Goal: Find specific page/section: Find specific page/section

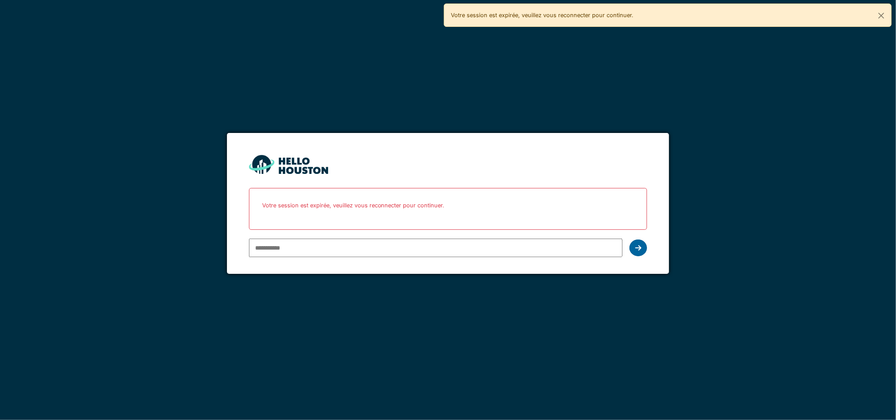
type input "**********"
click at [634, 247] on div at bounding box center [639, 247] width 18 height 17
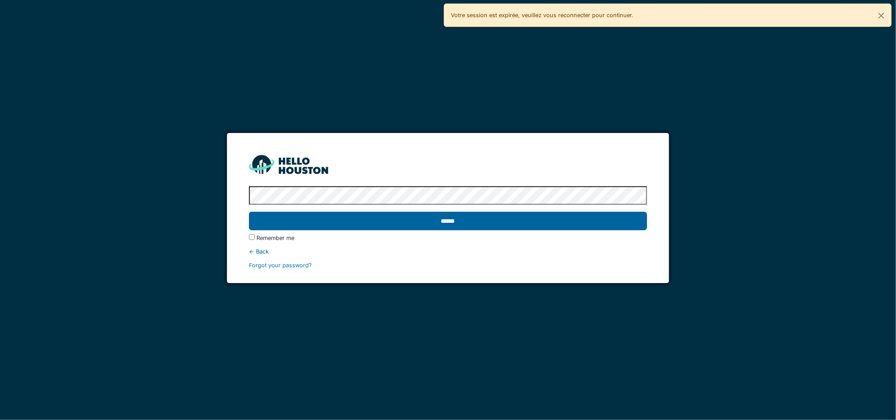
click at [487, 223] on input "******" at bounding box center [448, 221] width 399 height 18
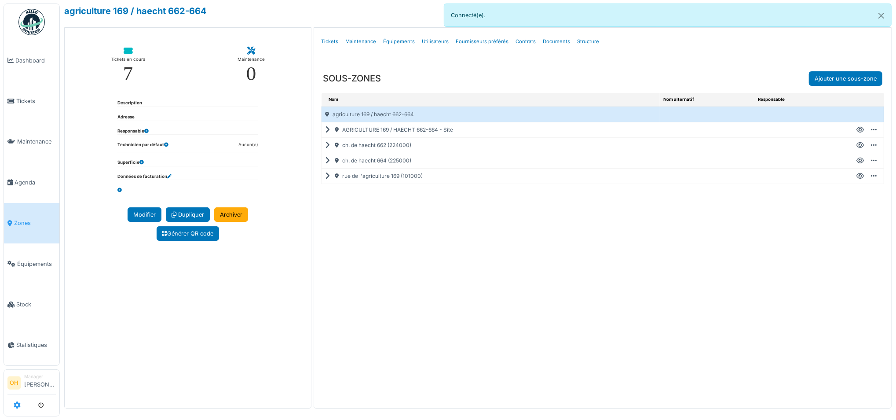
click at [15, 406] on icon at bounding box center [17, 404] width 7 height 7
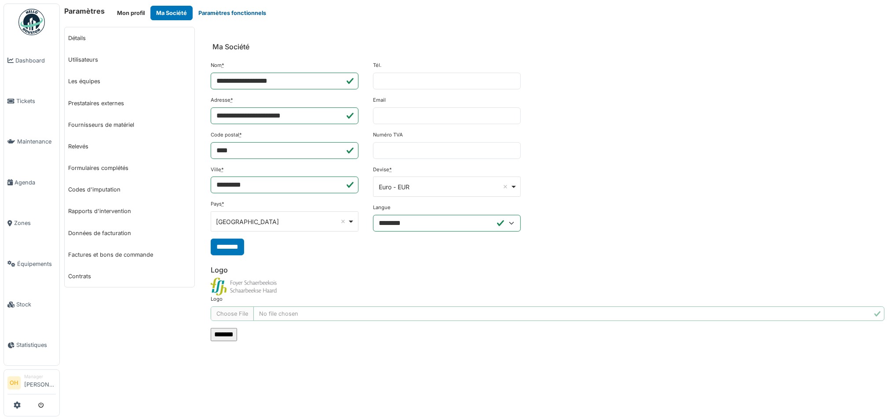
click at [215, 12] on button "Paramètres fonctionnels" at bounding box center [232, 13] width 79 height 15
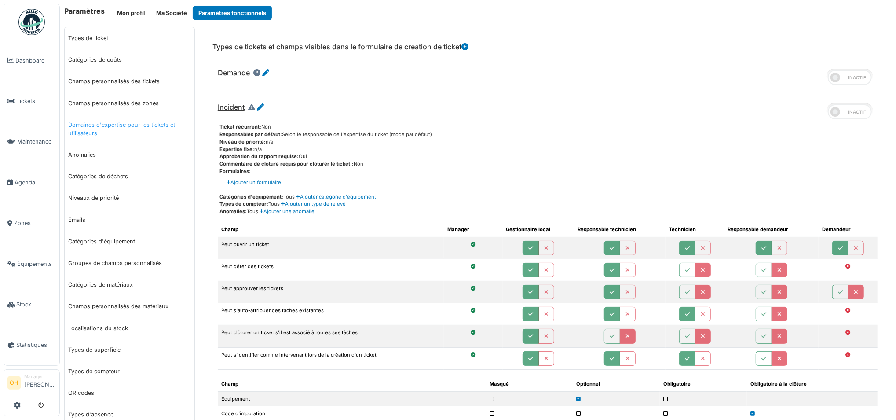
click at [119, 125] on link "Domaines d'expertise pour les tickets et utilisateurs" at bounding box center [130, 129] width 130 height 30
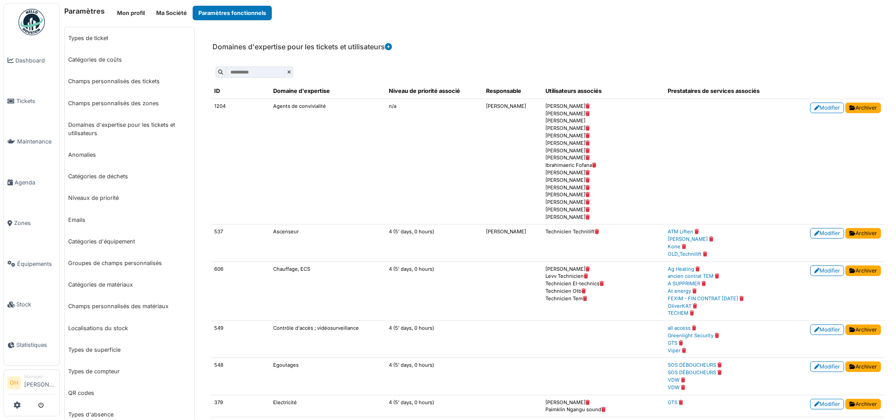
click at [271, 106] on td "Agents de convivialité" at bounding box center [328, 162] width 116 height 126
drag, startPoint x: 271, startPoint y: 106, endPoint x: 305, endPoint y: 140, distance: 47.6
click at [305, 140] on td "Agents de convivialité" at bounding box center [328, 162] width 116 height 126
click at [305, 116] on td "Agents de convivialité" at bounding box center [328, 162] width 116 height 126
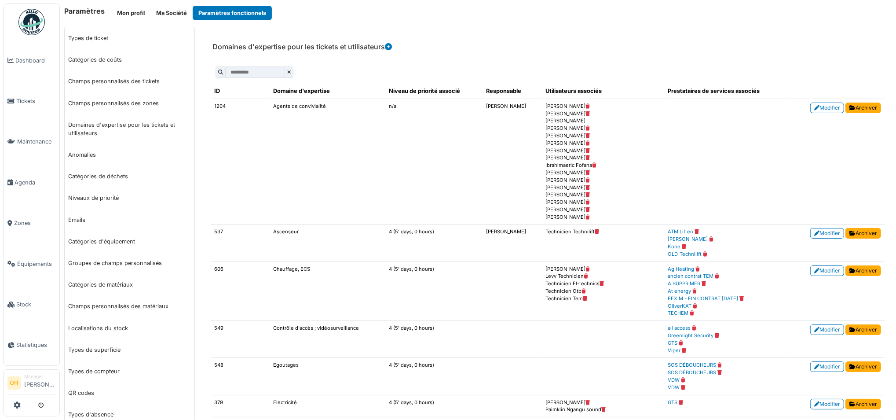
drag, startPoint x: 324, startPoint y: 107, endPoint x: 272, endPoint y: 107, distance: 52.4
click at [272, 107] on td "Agents de convivialité" at bounding box center [328, 162] width 116 height 126
copy td "Agents de convivialité"
drag, startPoint x: 300, startPoint y: 232, endPoint x: 270, endPoint y: 232, distance: 30.4
click at [270, 232] on td "Ascenseur" at bounding box center [328, 242] width 116 height 37
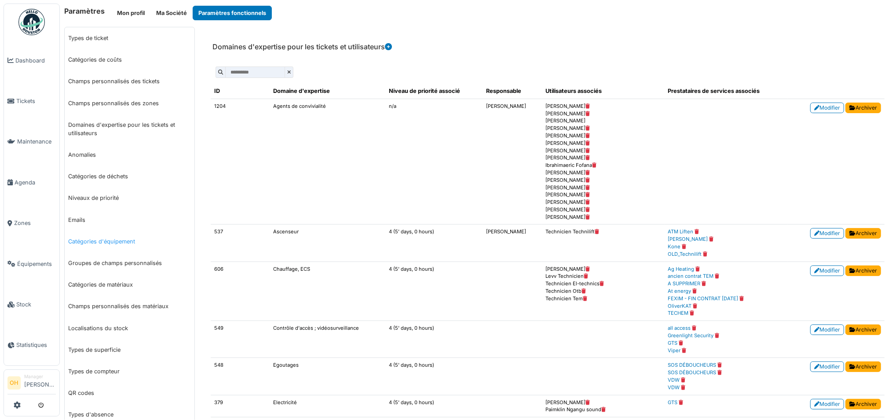
copy td "Ascenseur"
drag, startPoint x: 311, startPoint y: 269, endPoint x: 272, endPoint y: 268, distance: 38.3
click at [272, 268] on td "Chauffage, ECS" at bounding box center [328, 290] width 116 height 59
copy td "Chauffage, ECS"
drag, startPoint x: 359, startPoint y: 326, endPoint x: 271, endPoint y: 324, distance: 88.0
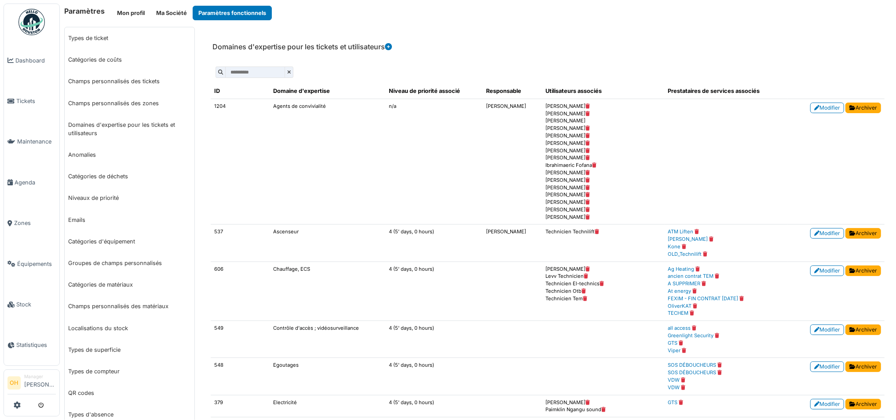
click at [271, 324] on td "Contrôle d'accès ; vidéosurveillance" at bounding box center [328, 339] width 116 height 37
copy td "Contrôle d'accès ; vidéosurveillance"
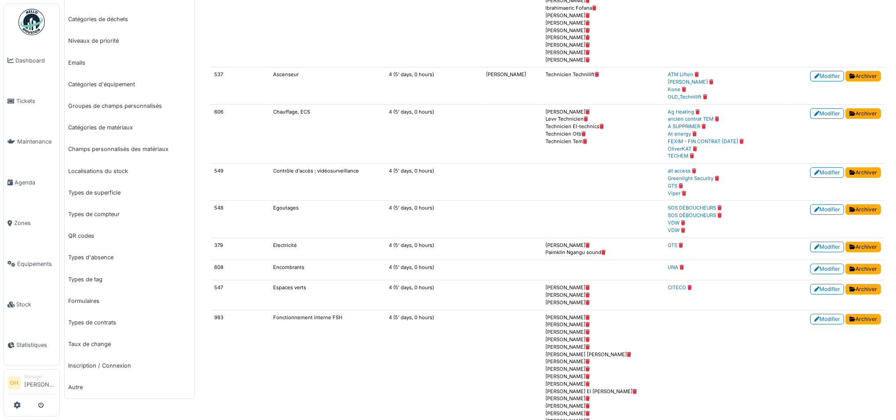
scroll to position [176, 0]
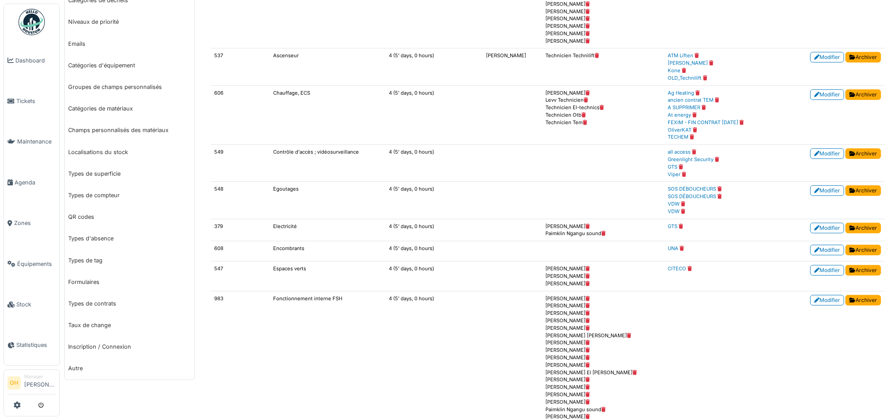
drag, startPoint x: 299, startPoint y: 189, endPoint x: 270, endPoint y: 187, distance: 28.6
click at [270, 187] on td "Egoutages" at bounding box center [328, 200] width 116 height 37
copy td "Egoutages"
drag, startPoint x: 301, startPoint y: 226, endPoint x: 254, endPoint y: 225, distance: 47.1
click at [254, 225] on tr "379 Electricité 4 (5' days, 0 hours) [PERSON_NAME] Paimklin [GEOGRAPHIC_DATA] G…" at bounding box center [548, 230] width 674 height 22
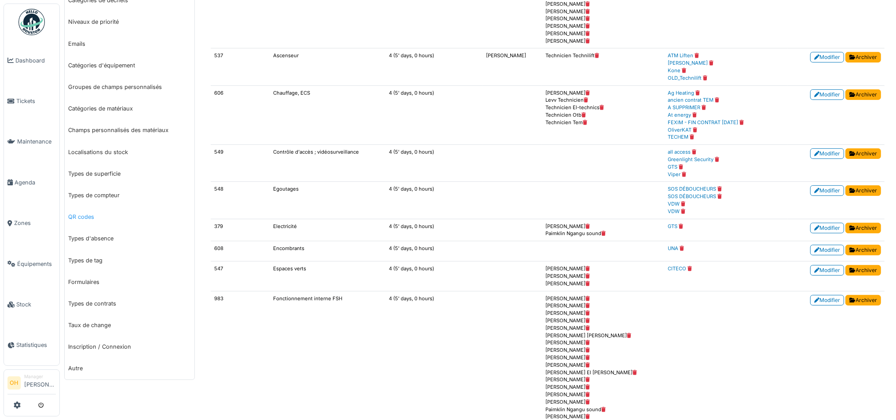
copy tr "Electricité"
drag, startPoint x: 309, startPoint y: 249, endPoint x: 269, endPoint y: 249, distance: 39.6
click at [270, 249] on td "Encombrants" at bounding box center [328, 251] width 116 height 20
copy td "Encombrants"
drag, startPoint x: 307, startPoint y: 269, endPoint x: 271, endPoint y: 270, distance: 36.1
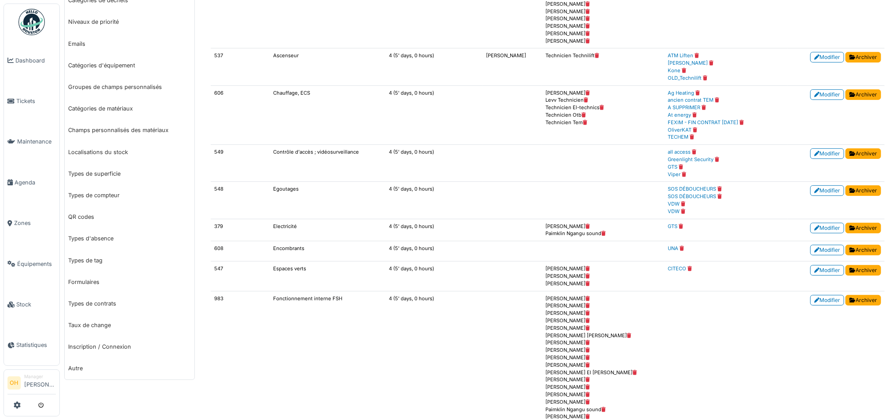
click at [271, 270] on td "Espaces verts" at bounding box center [328, 275] width 116 height 29
copy td "Espaces verts"
click at [341, 298] on td "Fonctionnement interne FSH" at bounding box center [328, 387] width 116 height 192
drag, startPoint x: 340, startPoint y: 299, endPoint x: 272, endPoint y: 298, distance: 67.3
click at [272, 298] on td "Fonctionnement interne FSH" at bounding box center [328, 387] width 116 height 192
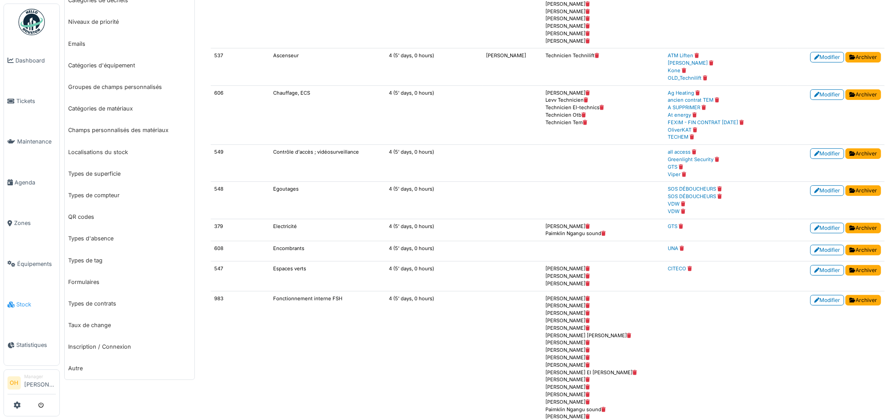
copy td "Fonctionnement interne FSH"
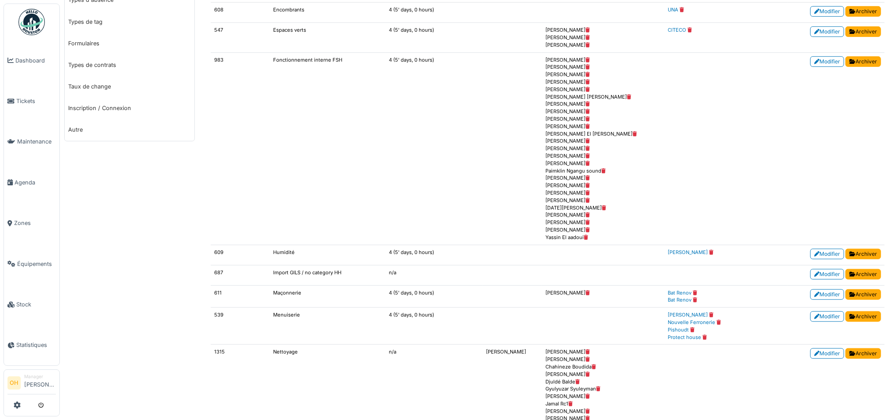
scroll to position [469, 0]
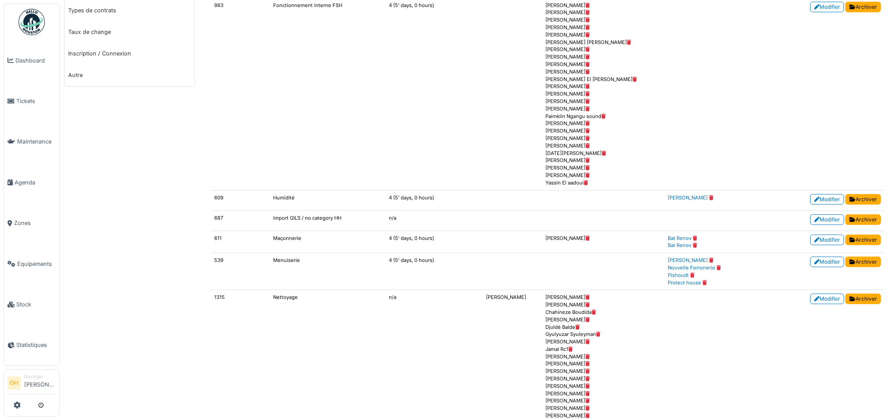
drag, startPoint x: 296, startPoint y: 199, endPoint x: 272, endPoint y: 198, distance: 23.4
click at [272, 198] on td "Humidité" at bounding box center [328, 200] width 116 height 20
copy td "Humidité"
click at [339, 215] on td "Import GILS / no category HH" at bounding box center [328, 220] width 116 height 20
drag, startPoint x: 349, startPoint y: 218, endPoint x: 271, endPoint y: 216, distance: 77.9
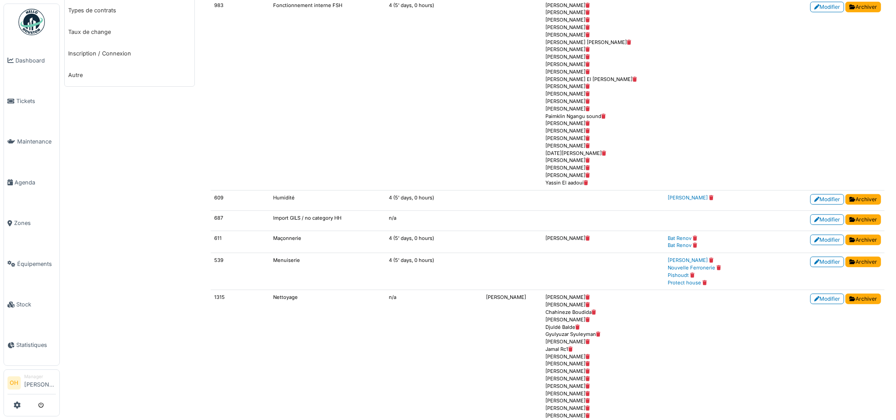
click at [271, 216] on td "Import GILS / no category HH" at bounding box center [328, 220] width 116 height 20
click at [317, 237] on td "Maçonnerie" at bounding box center [328, 242] width 116 height 22
drag, startPoint x: 315, startPoint y: 235, endPoint x: 266, endPoint y: 235, distance: 48.8
click at [266, 235] on tr "611 Maçonnerie 4 (5' days, 0 hours) [PERSON_NAME] Bat Renov Bat Renov Modifier …" at bounding box center [548, 242] width 674 height 22
drag, startPoint x: 310, startPoint y: 260, endPoint x: 259, endPoint y: 260, distance: 51.0
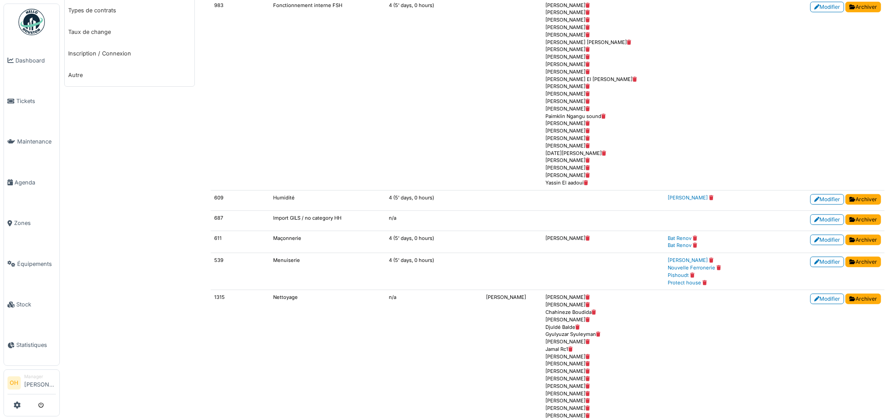
click at [259, 260] on tr "539 Menuiserie 4 (5' days, 0 hours) [PERSON_NAME] Nouvelle Ferronerie Pishoudt …" at bounding box center [548, 271] width 674 height 37
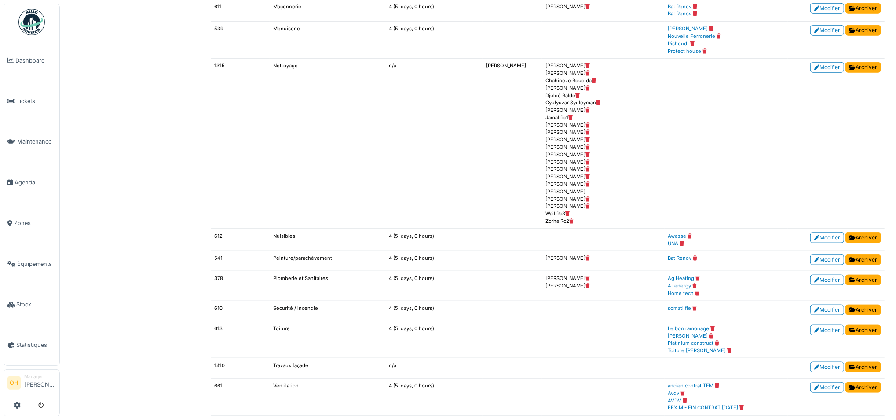
scroll to position [704, 0]
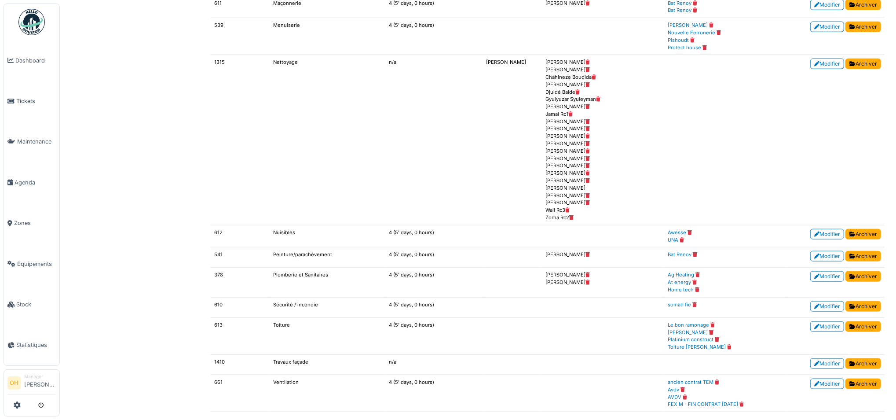
drag, startPoint x: 299, startPoint y: 64, endPoint x: 272, endPoint y: 61, distance: 27.0
click at [272, 61] on td "Nettoyage" at bounding box center [328, 140] width 116 height 170
drag, startPoint x: 331, startPoint y: 256, endPoint x: 261, endPoint y: 259, distance: 69.6
click at [261, 259] on tr "541 Peinture/parachèvement 4 (5' days, 0 hours) [PERSON_NAME] Bat Renov Modifie…" at bounding box center [548, 257] width 674 height 20
drag, startPoint x: 326, startPoint y: 277, endPoint x: 244, endPoint y: 277, distance: 81.8
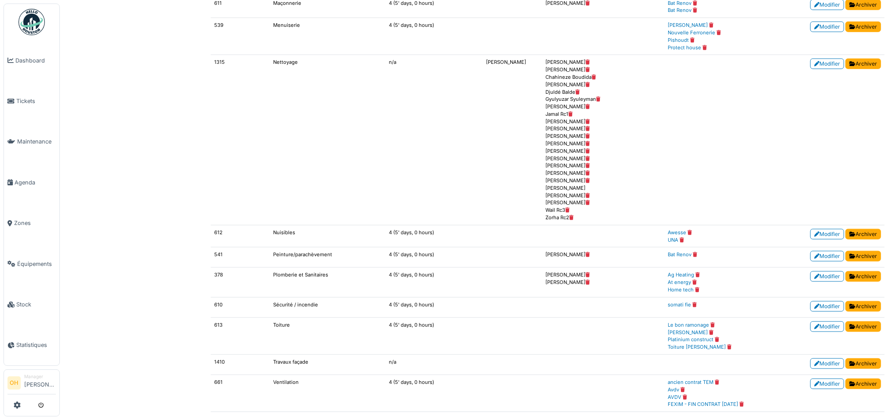
click at [244, 277] on tr "378 Plomberie et Sanitaires 4 (5' days, 0 hours) [PERSON_NAME] [PERSON_NAME] Ag…" at bounding box center [548, 282] width 674 height 29
drag, startPoint x: 317, startPoint y: 305, endPoint x: 264, endPoint y: 305, distance: 52.8
click at [264, 305] on tr "610 Sécurité / incendie 4 (5' days, 0 hours) somati fie Modifier Archiver" at bounding box center [548, 307] width 674 height 20
drag, startPoint x: 286, startPoint y: 325, endPoint x: 265, endPoint y: 324, distance: 21.1
click at [265, 324] on tr "613 Toiture 4 (5' days, 0 hours) Le bon ramonage [PERSON_NAME] Platinium constr…" at bounding box center [548, 335] width 674 height 37
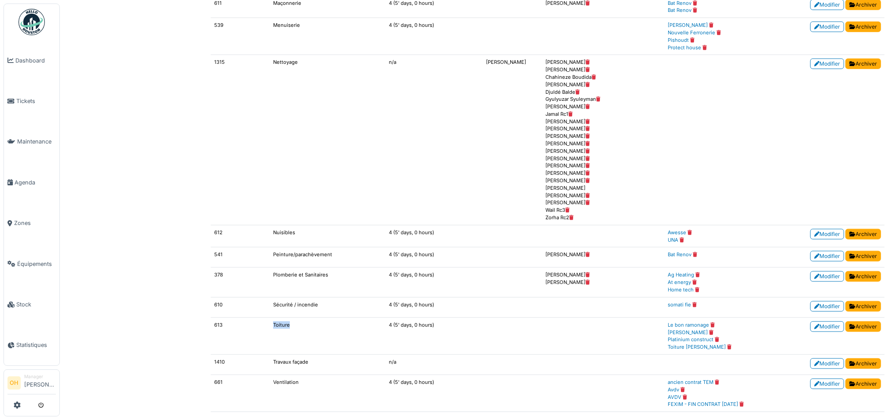
click at [270, 324] on td "Toiture" at bounding box center [328, 335] width 116 height 37
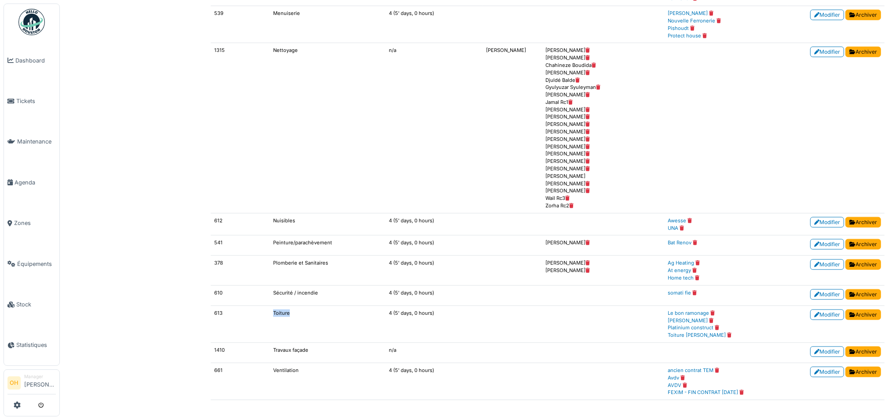
drag, startPoint x: 311, startPoint y: 347, endPoint x: 260, endPoint y: 347, distance: 51.0
click at [260, 347] on tr "1410 Travaux façade n/a Modifier Archiver" at bounding box center [548, 353] width 674 height 20
drag, startPoint x: 308, startPoint y: 370, endPoint x: 259, endPoint y: 370, distance: 48.8
click at [259, 370] on tr "661 Ventilation 4 (5' days, 0 hours) ancien contrat TEM Avdv AVDV FEXIM - FIN C…" at bounding box center [548, 381] width 674 height 37
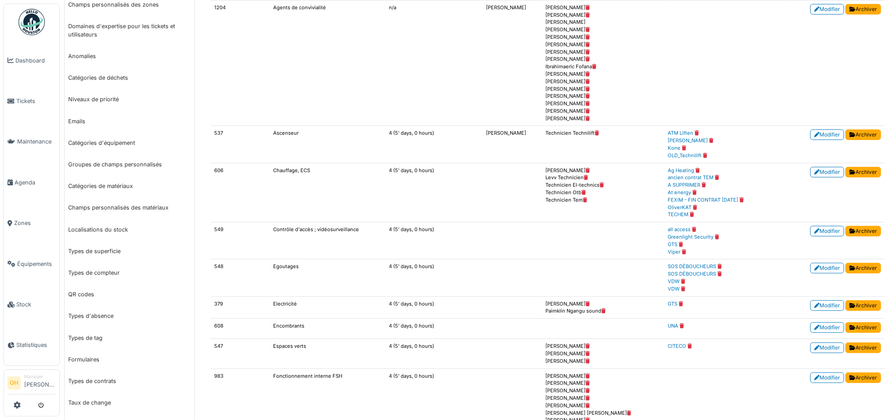
scroll to position [0, 0]
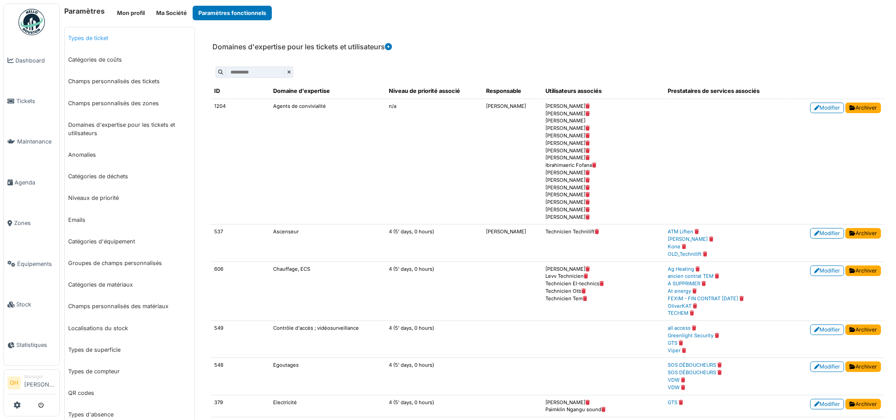
click at [90, 36] on link "Types de ticket" at bounding box center [130, 38] width 130 height 22
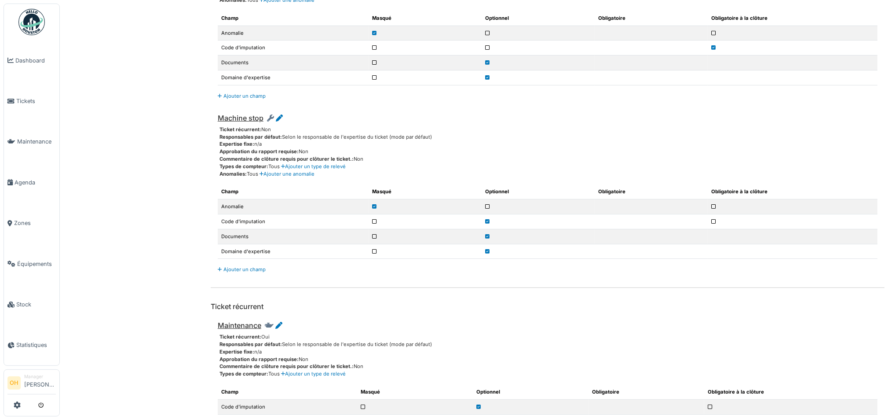
scroll to position [2733, 0]
